Goal: Navigation & Orientation: Find specific page/section

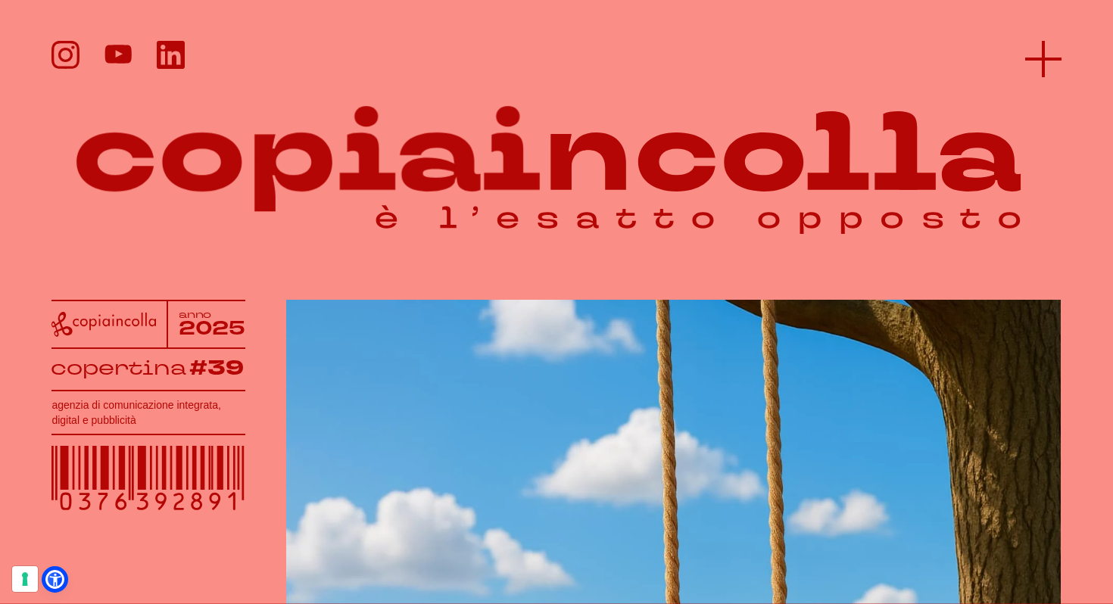
scroll to position [1, 0]
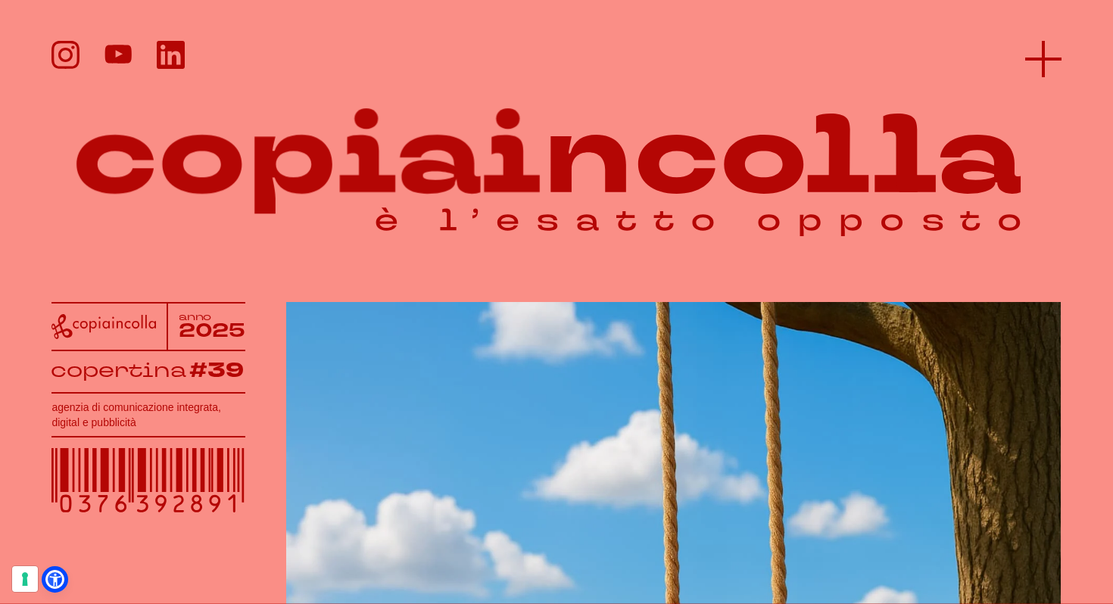
click at [1046, 65] on icon at bounding box center [1043, 59] width 36 height 36
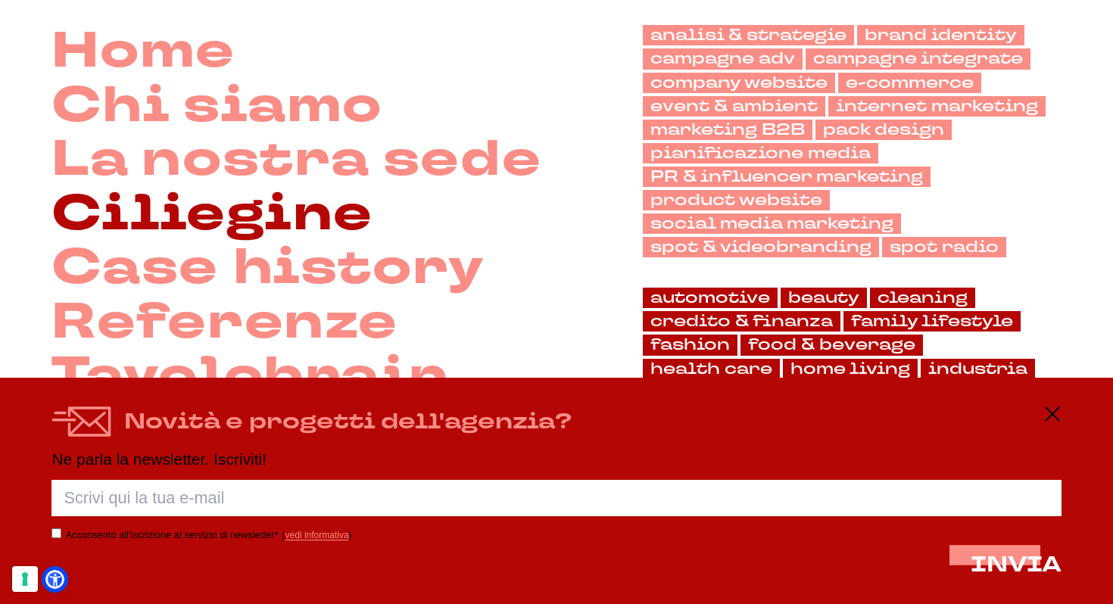
scroll to position [119, 0]
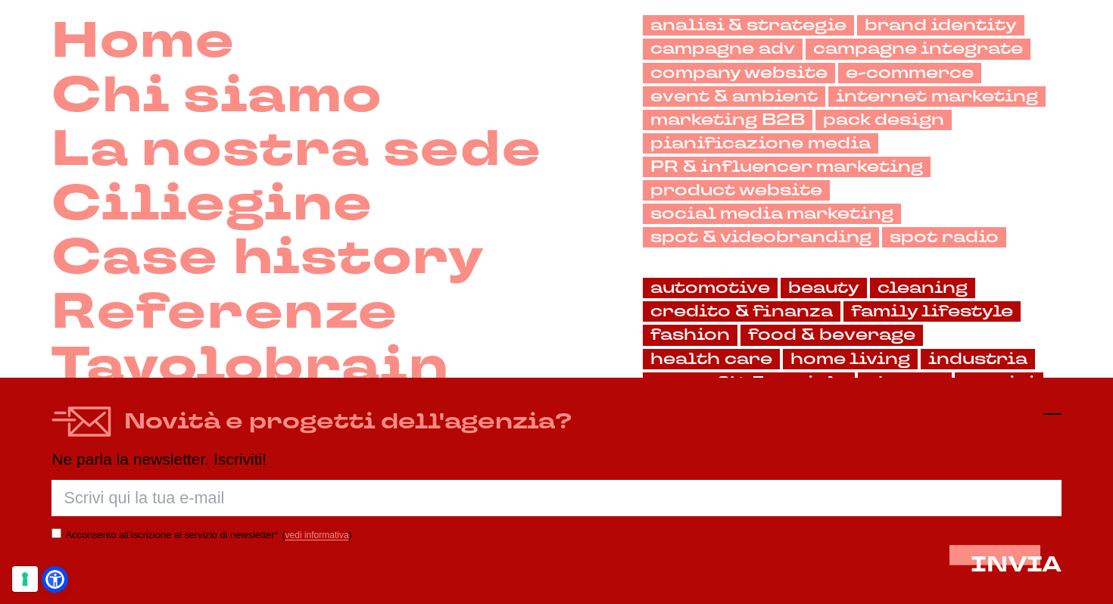
click at [1052, 415] on icon at bounding box center [1052, 414] width 18 height 18
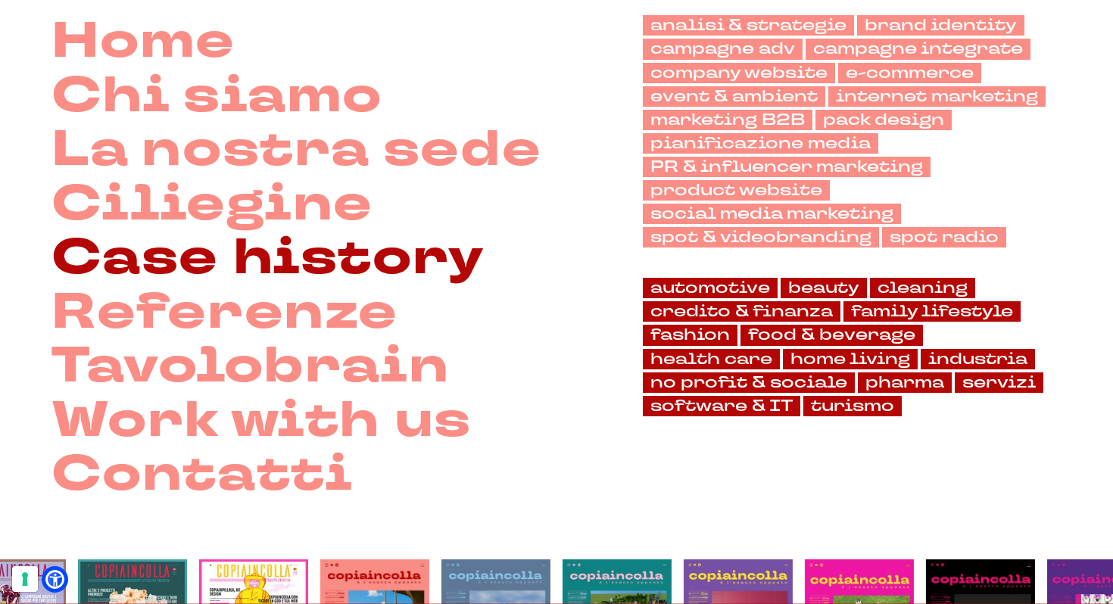
click at [288, 263] on link "Case history" at bounding box center [267, 259] width 433 height 54
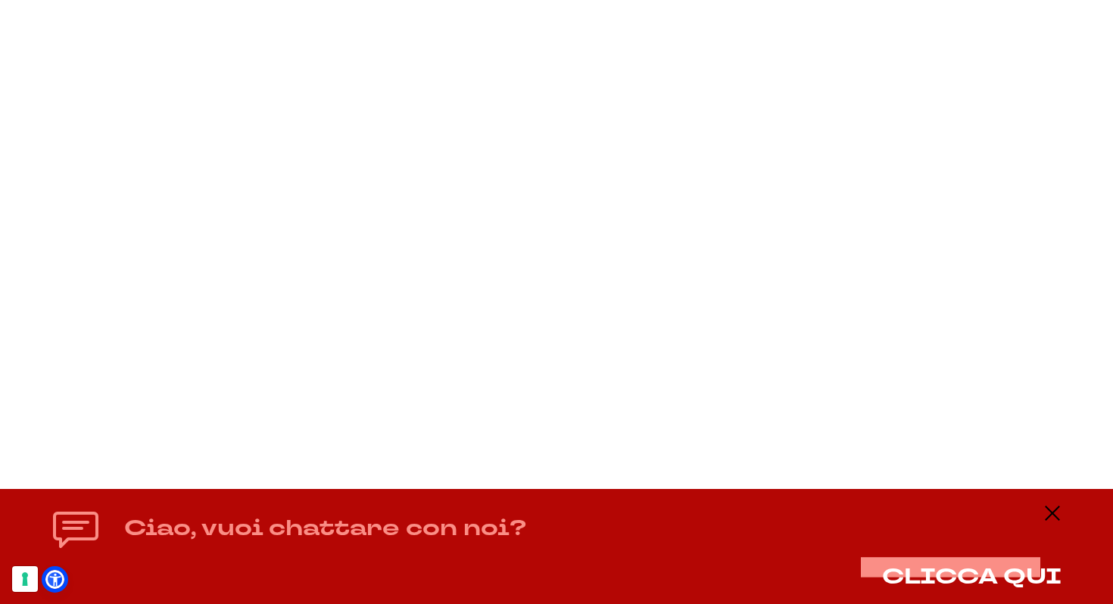
scroll to position [11487, 0]
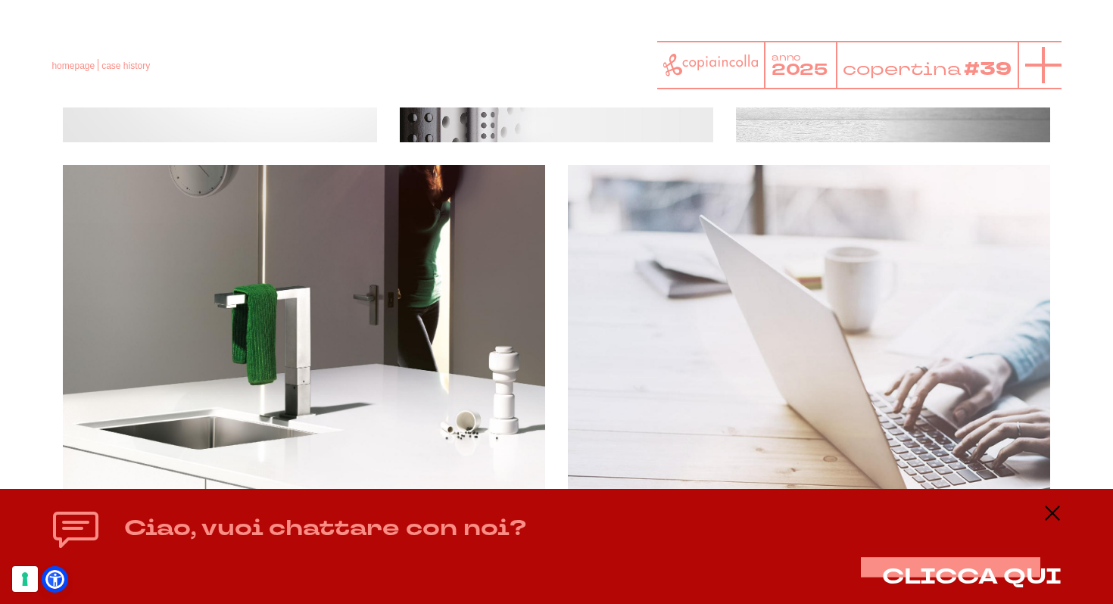
click at [1041, 61] on icon at bounding box center [1043, 65] width 36 height 36
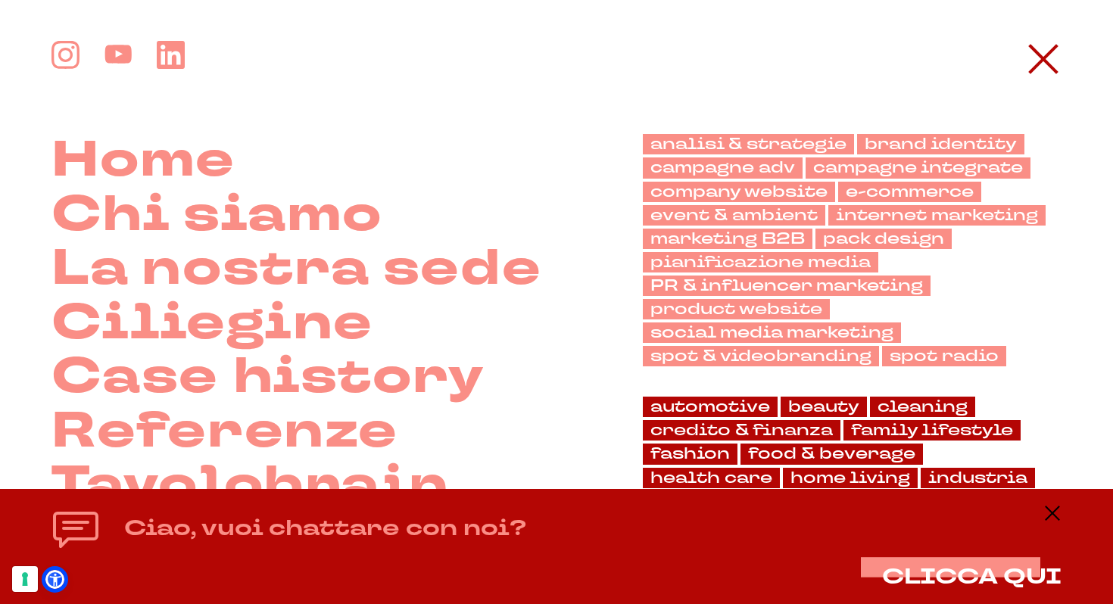
scroll to position [21011, 0]
click at [1043, 504] on icon at bounding box center [1052, 513] width 18 height 18
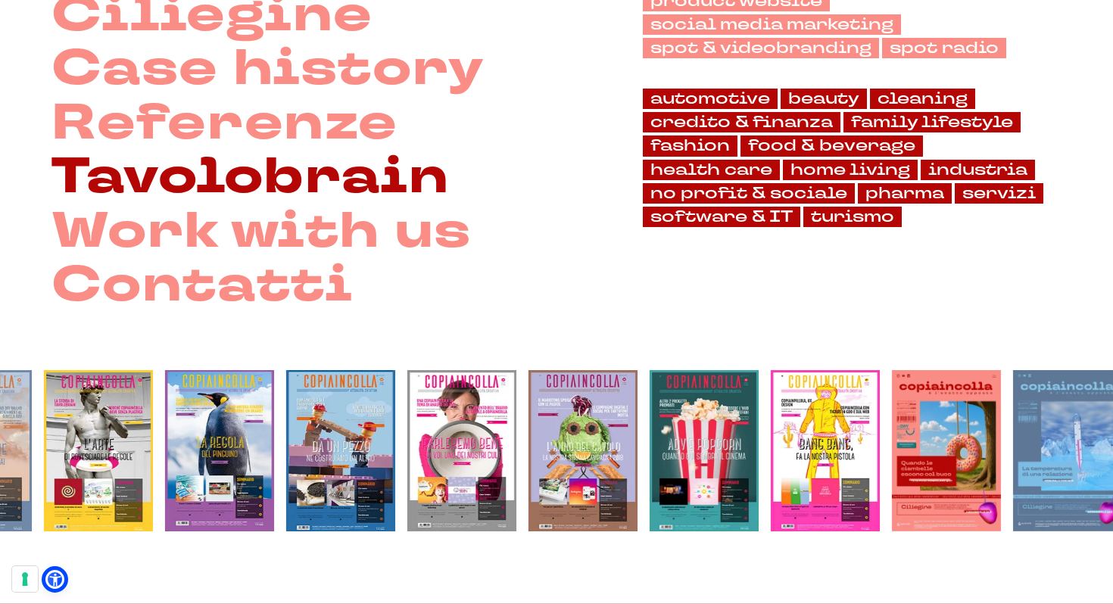
scroll to position [309, 0]
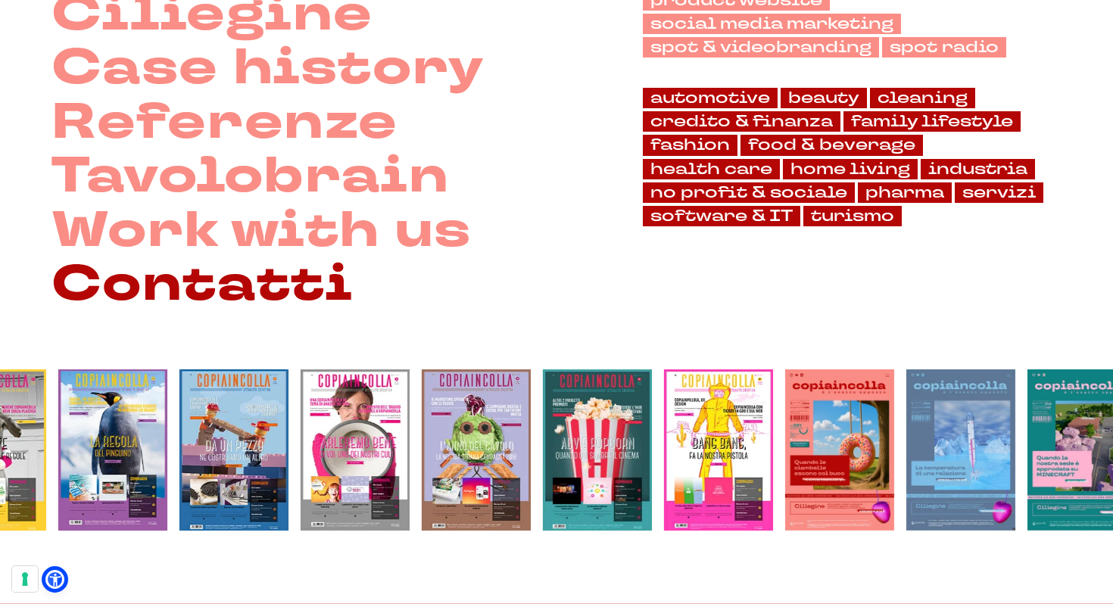
click at [241, 293] on link "Contatti" at bounding box center [201, 285] width 301 height 54
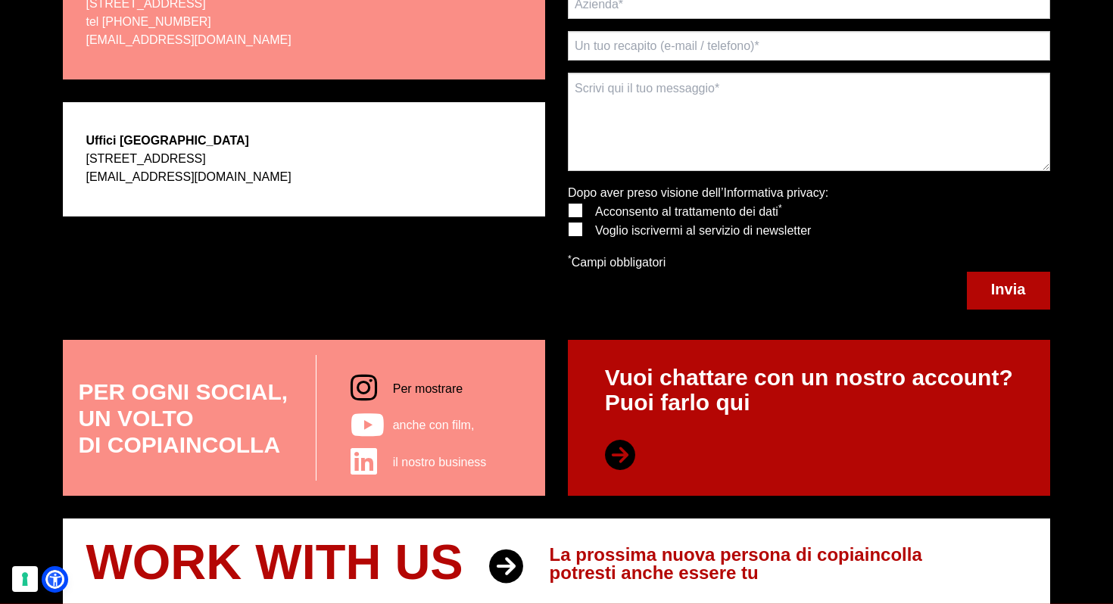
scroll to position [475, 0]
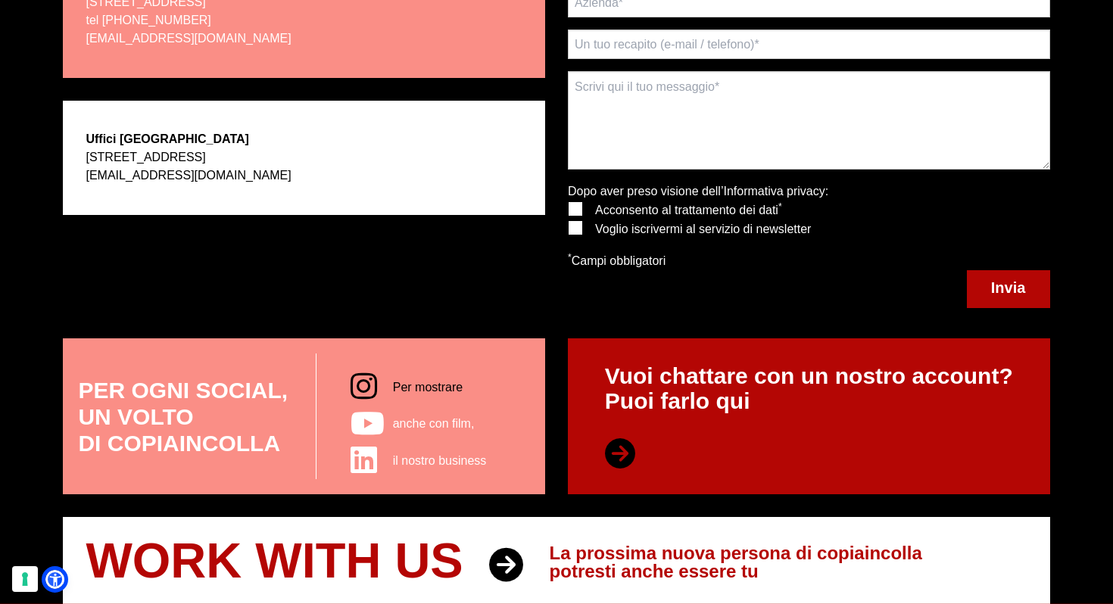
click at [426, 387] on span "Per mostrare" at bounding box center [428, 387] width 70 height 13
click at [422, 466] on div "il nostro business" at bounding box center [457, 461] width 129 height 20
